Goal: Find contact information: Find contact information

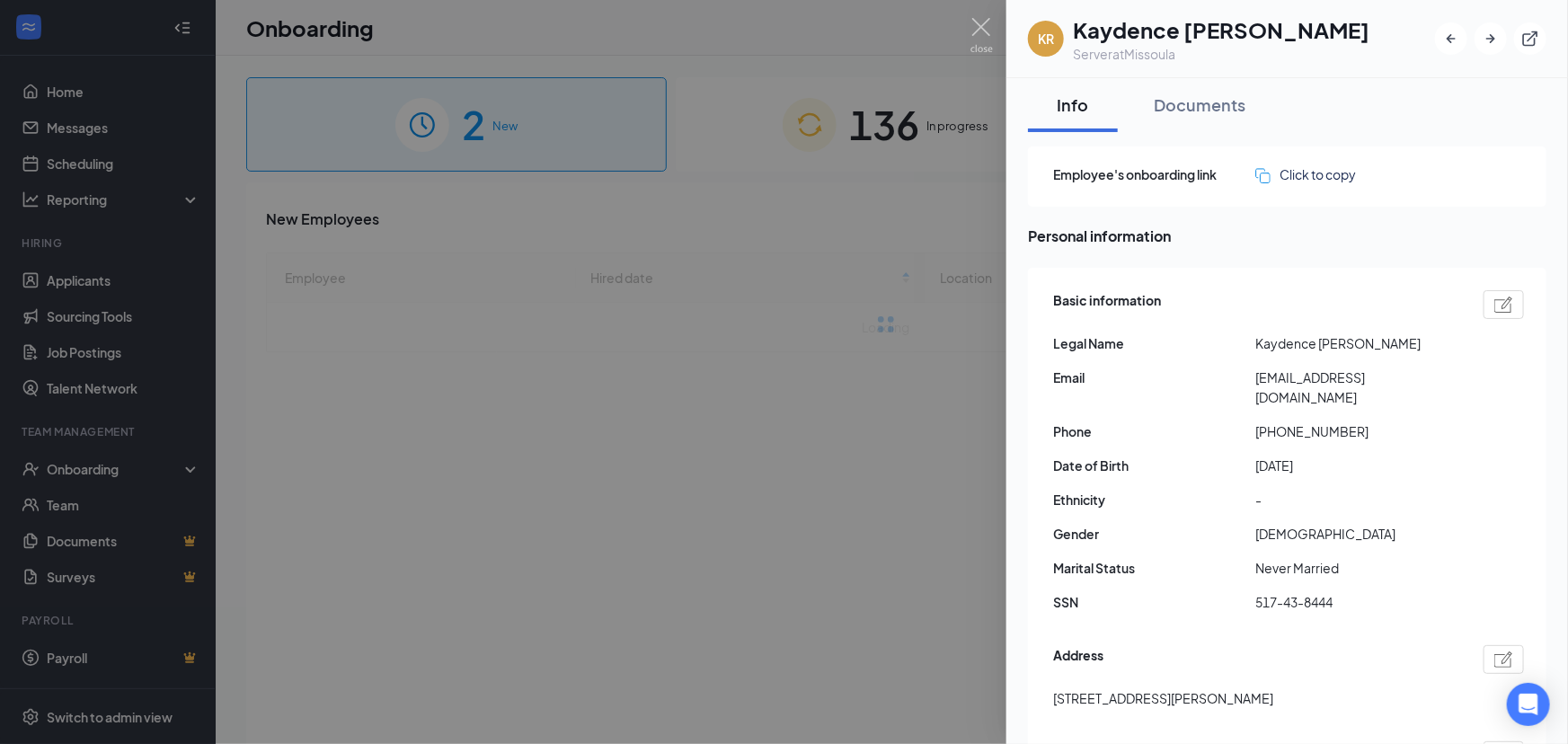
click at [1296, 422] on span "+14065311212" at bounding box center [1355, 432] width 202 height 20
copy span "14065311212"
click at [1315, 375] on span "timbrookkaydence@gmail.com" at bounding box center [1355, 387] width 202 height 39
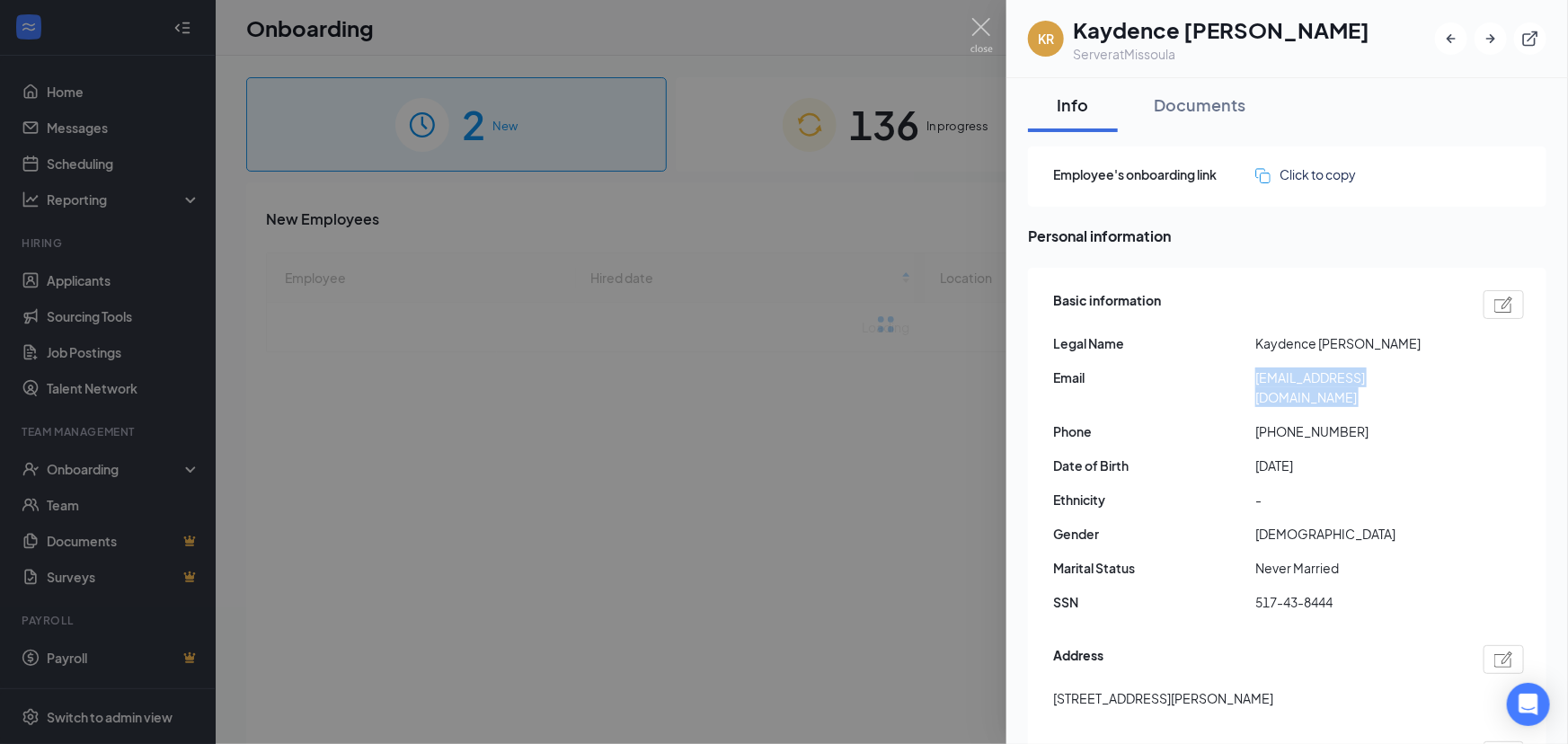
click at [1315, 375] on span "timbrookkaydence@gmail.com" at bounding box center [1355, 387] width 202 height 39
copy span "timbrookkaydence@gmail.com"
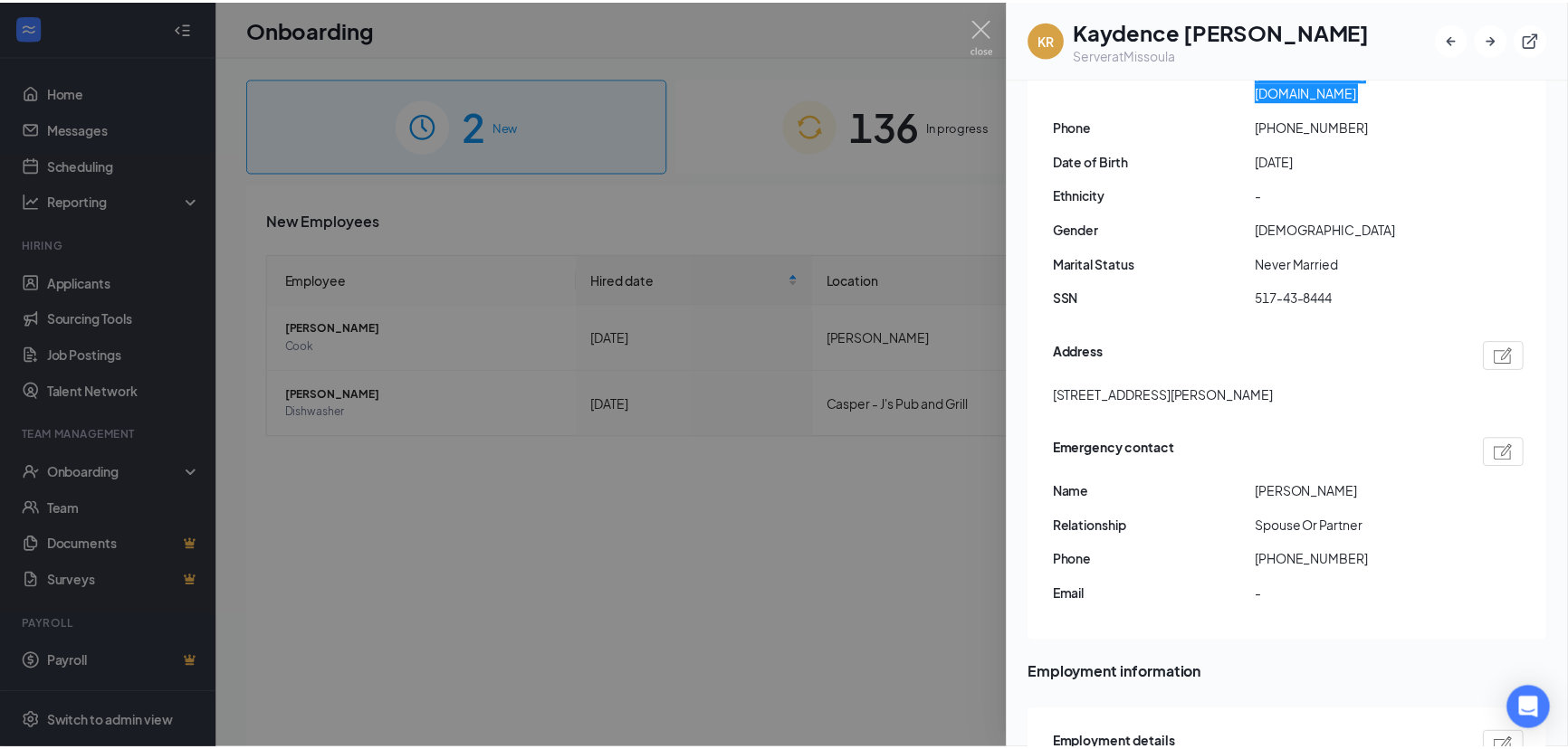
scroll to position [164, 0]
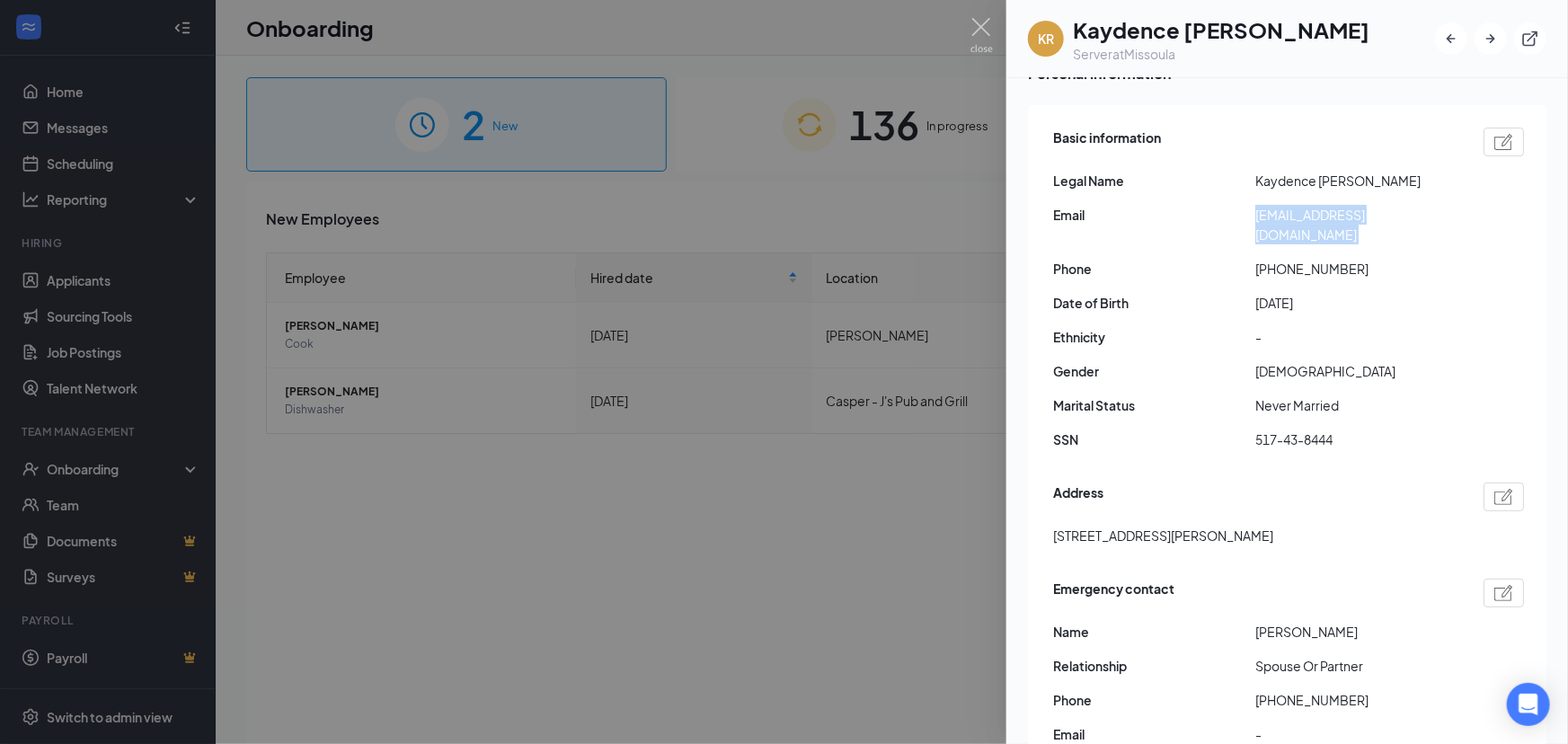
click at [1289, 430] on span "517-43-8444" at bounding box center [1355, 440] width 202 height 20
copy span "517-43-8444"
click at [980, 28] on img at bounding box center [981, 35] width 23 height 35
